Goal: Task Accomplishment & Management: Manage account settings

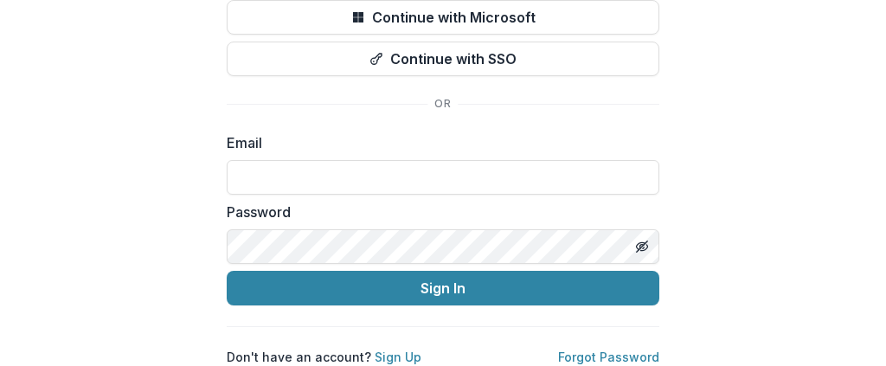
scroll to position [198, 0]
click at [334, 160] on input at bounding box center [443, 177] width 432 height 35
click at [384, 150] on div "Email" at bounding box center [443, 163] width 432 height 62
click at [379, 160] on input at bounding box center [443, 177] width 432 height 35
type input "**********"
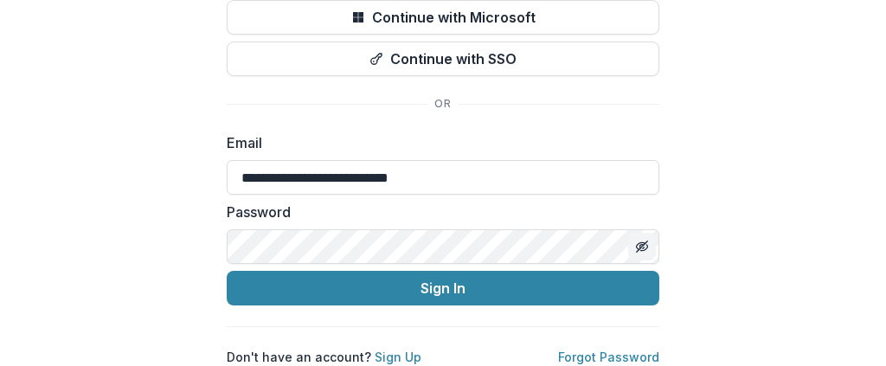
click at [643, 240] on icon "Toggle password visibility" at bounding box center [642, 247] width 14 height 14
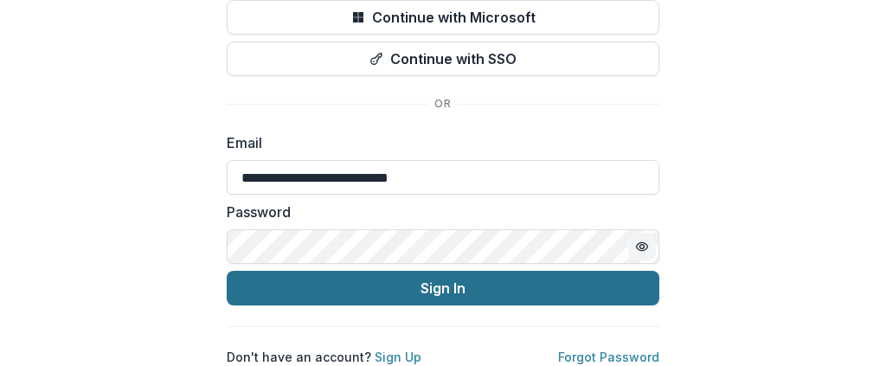
click at [538, 272] on button "Sign In" at bounding box center [443, 288] width 432 height 35
